Goal: Task Accomplishment & Management: Use online tool/utility

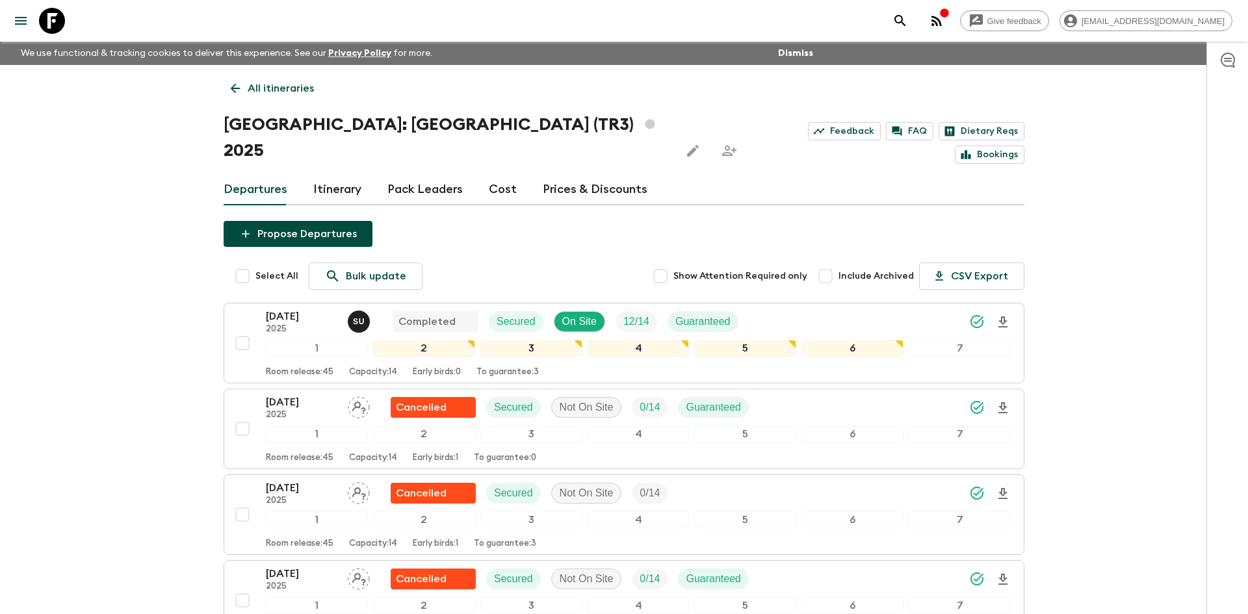
click at [261, 93] on p "All itineraries" at bounding box center [281, 89] width 66 height 16
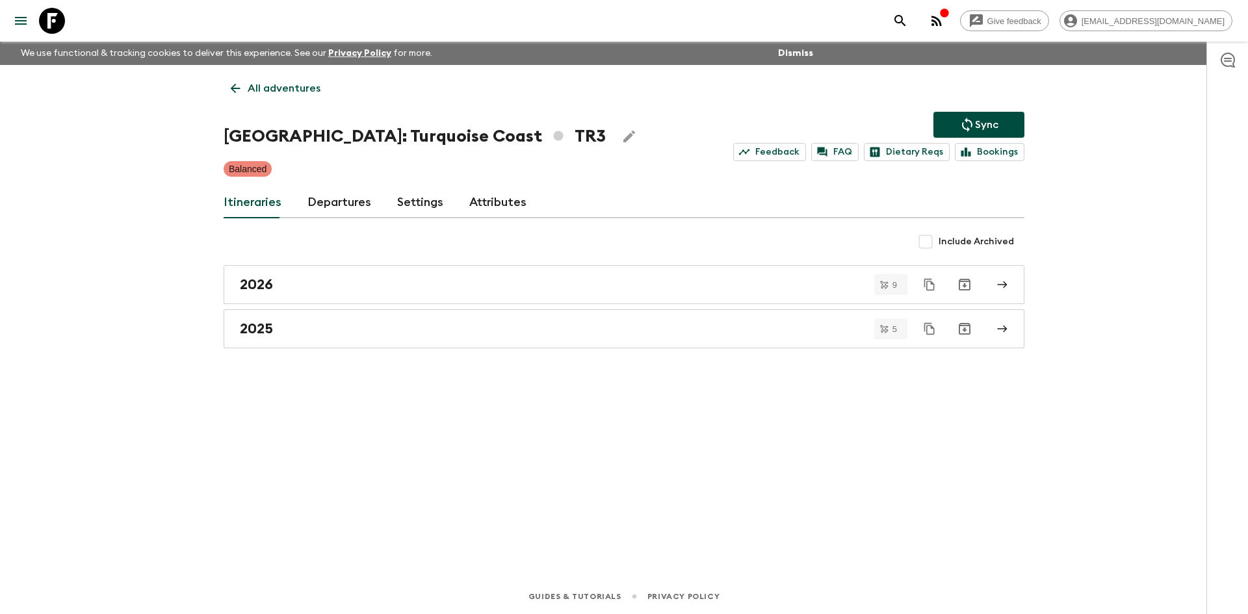
click at [261, 93] on p "All adventures" at bounding box center [284, 89] width 73 height 16
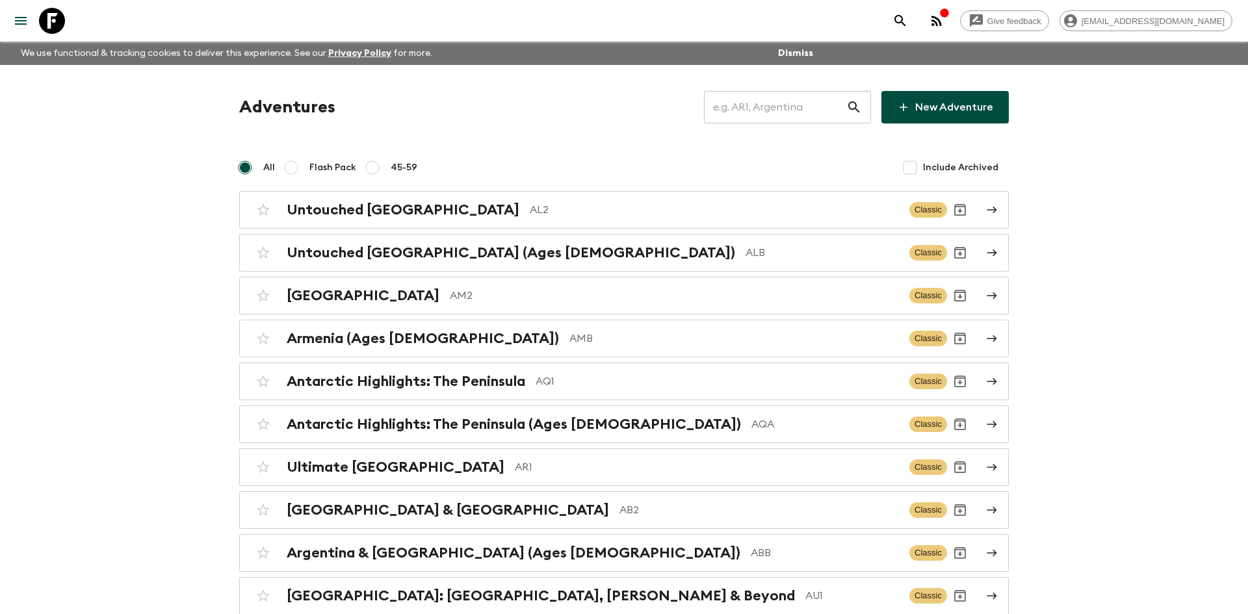
click at [772, 117] on input "text" at bounding box center [775, 107] width 142 height 36
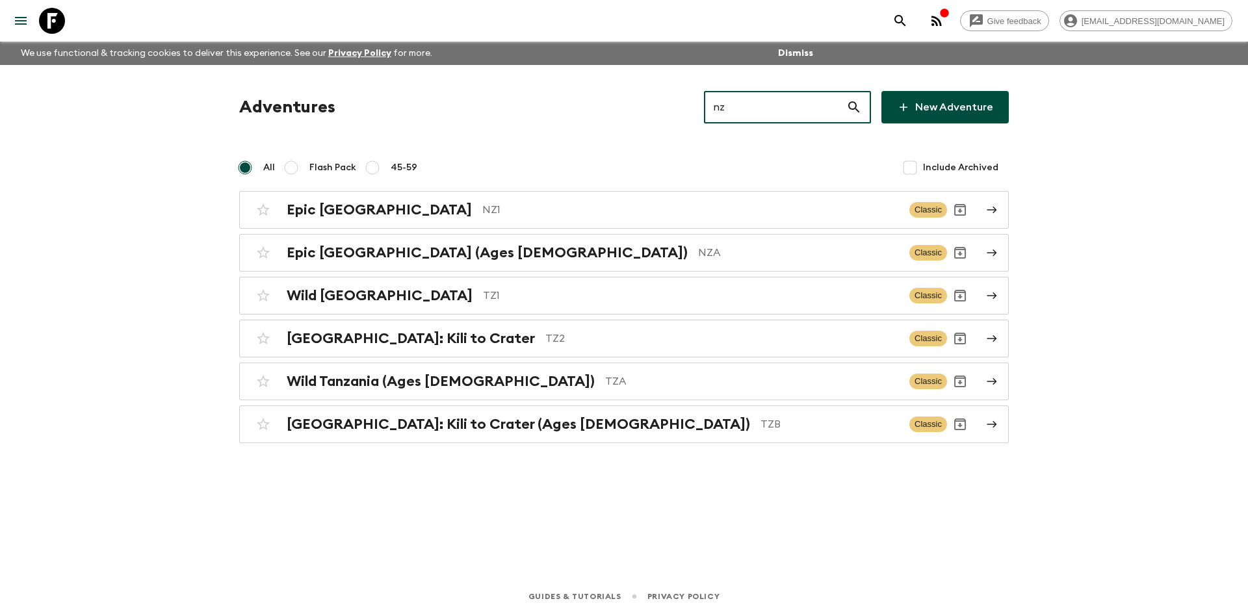
type input "nz1"
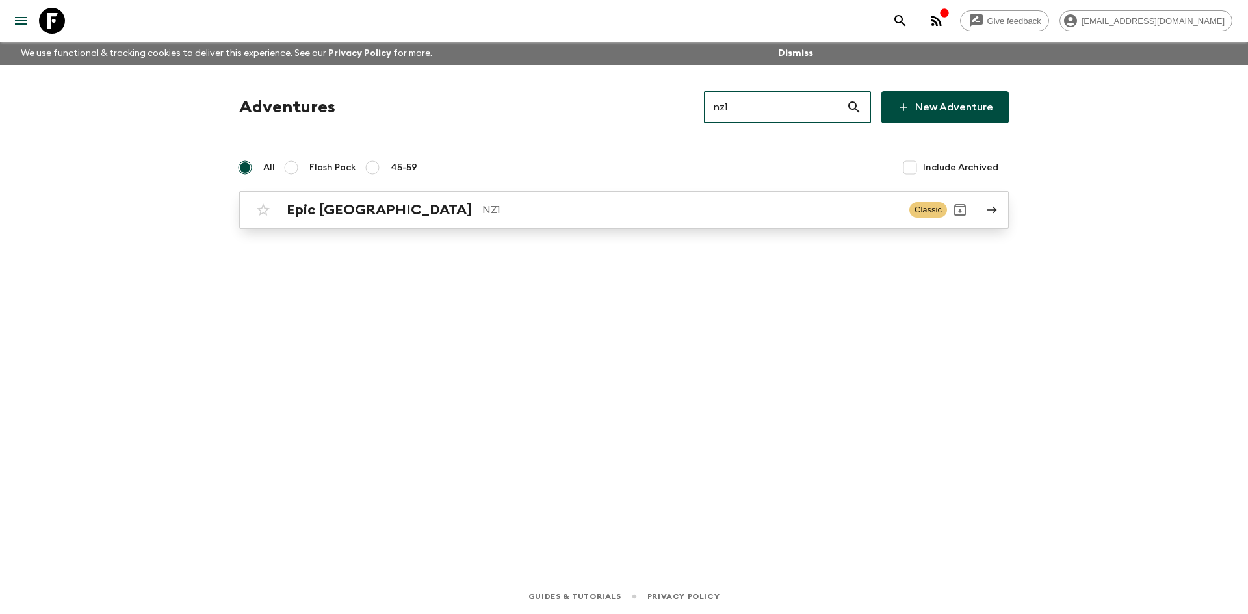
click at [482, 209] on p "NZ1" at bounding box center [690, 210] width 417 height 16
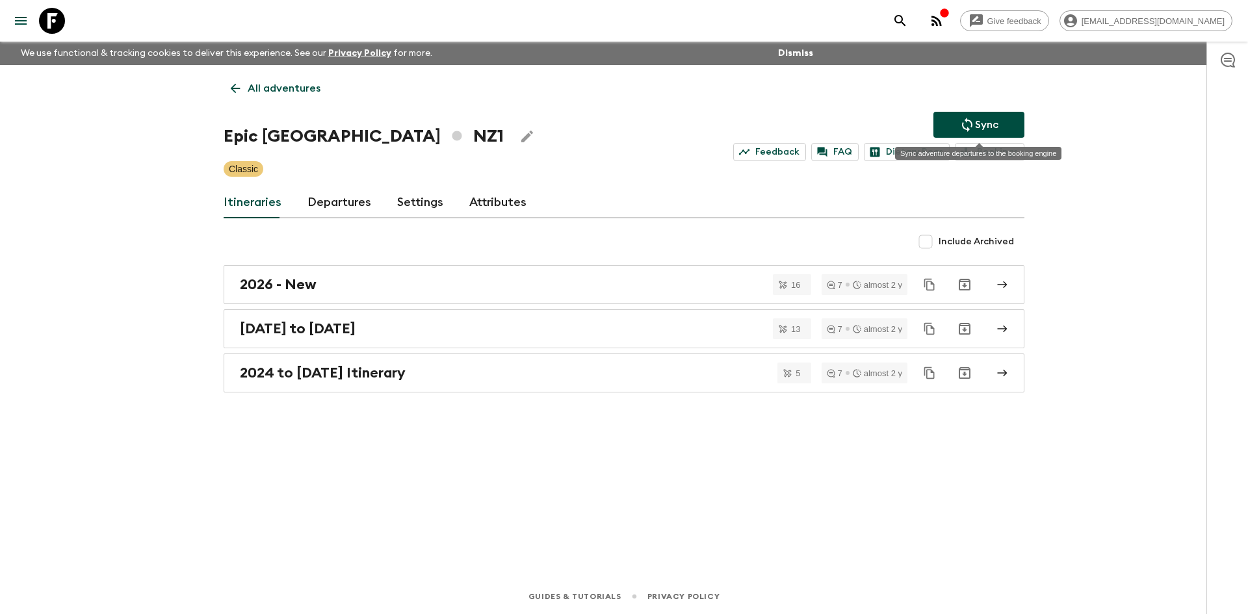
click at [957, 129] on button "Sync" at bounding box center [979, 125] width 91 height 26
click at [334, 204] on link "Departures" at bounding box center [339, 202] width 64 height 31
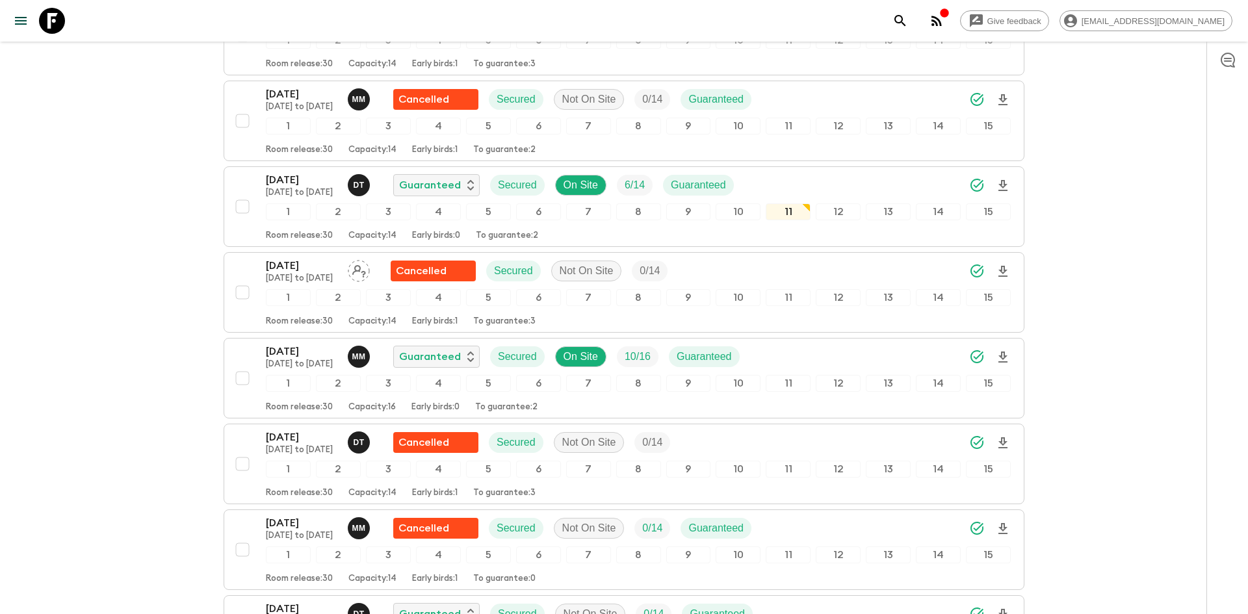
scroll to position [1091, 0]
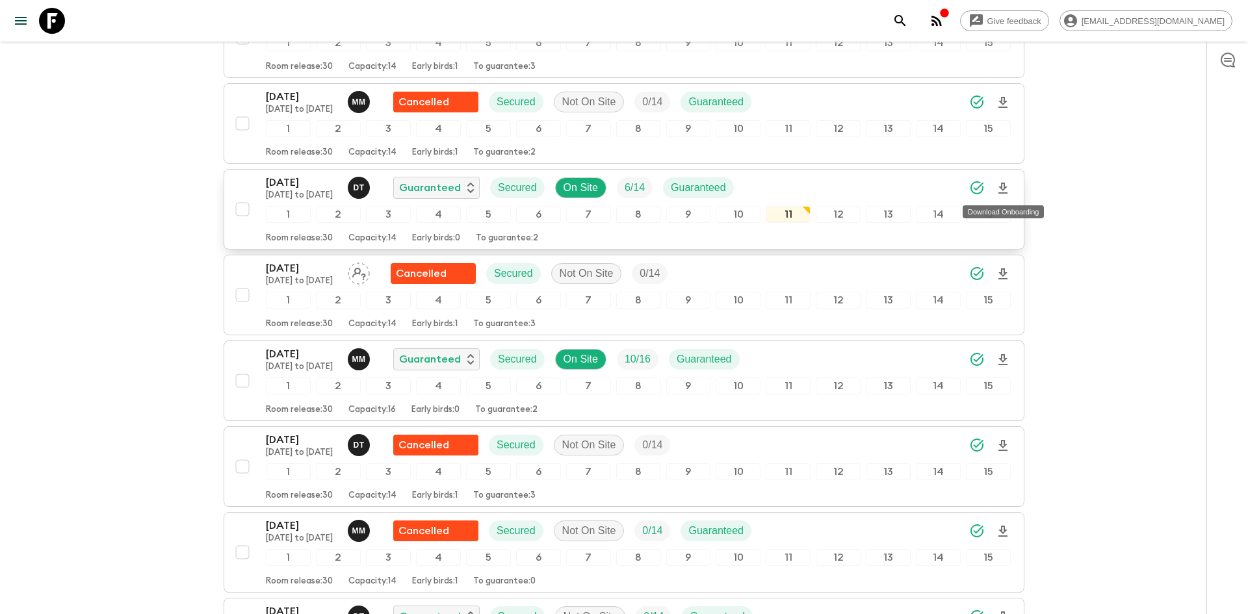
click at [1004, 188] on icon "Download Onboarding" at bounding box center [1003, 188] width 9 height 11
